Goal: Find contact information: Find contact information

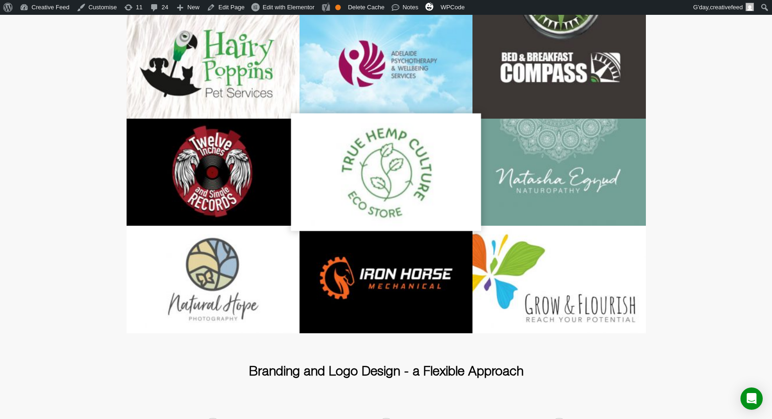
scroll to position [914, 0]
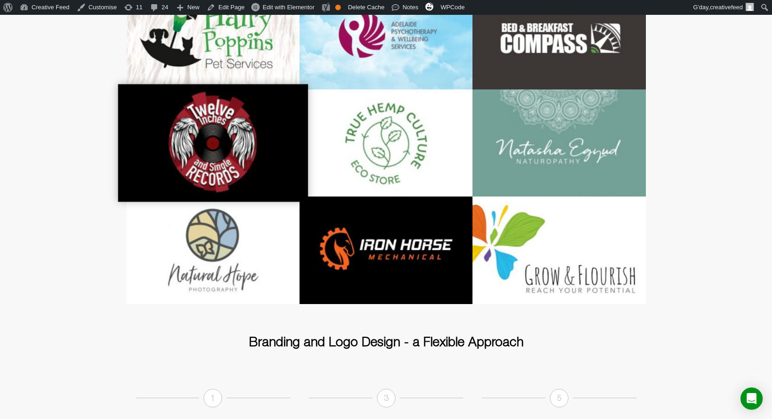
click at [253, 115] on div at bounding box center [213, 143] width 191 height 118
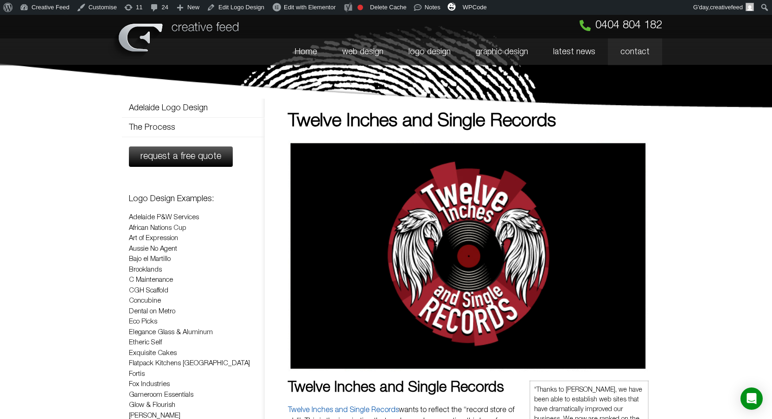
click at [635, 52] on link "contact" at bounding box center [635, 51] width 54 height 27
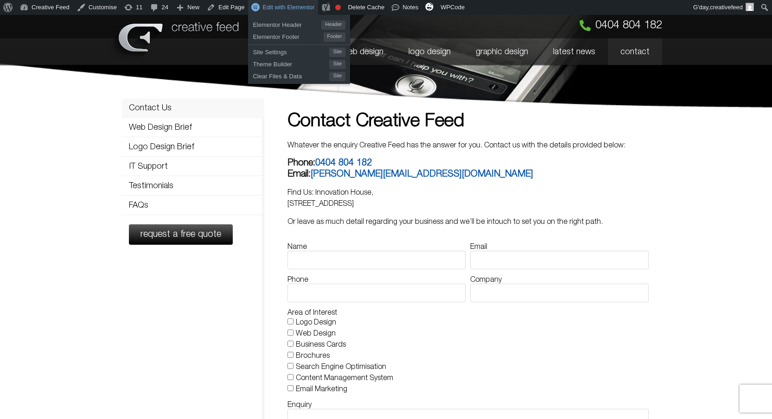
click at [303, 4] on span "Edit with Elementor" at bounding box center [288, 7] width 52 height 7
